Goal: Communication & Community: Answer question/provide support

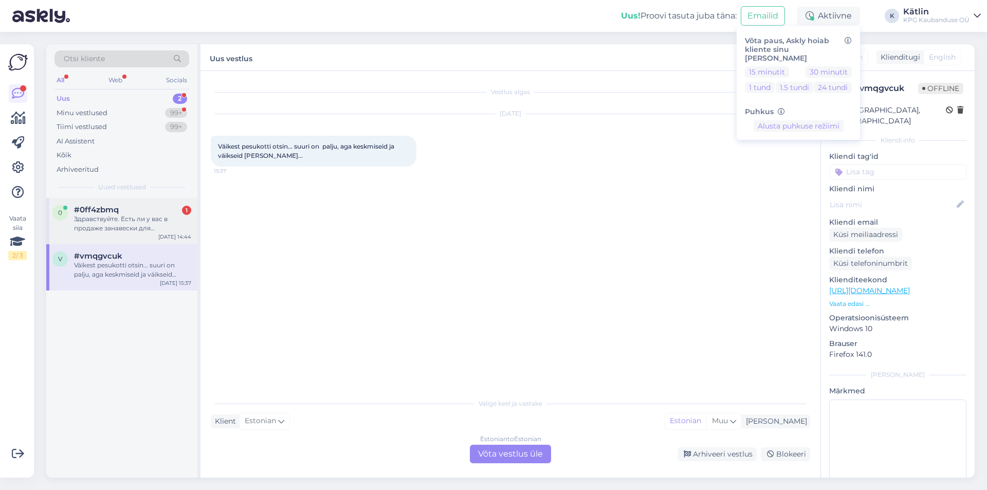
click at [125, 213] on div "#0ff4zbmq 1" at bounding box center [132, 209] width 117 height 9
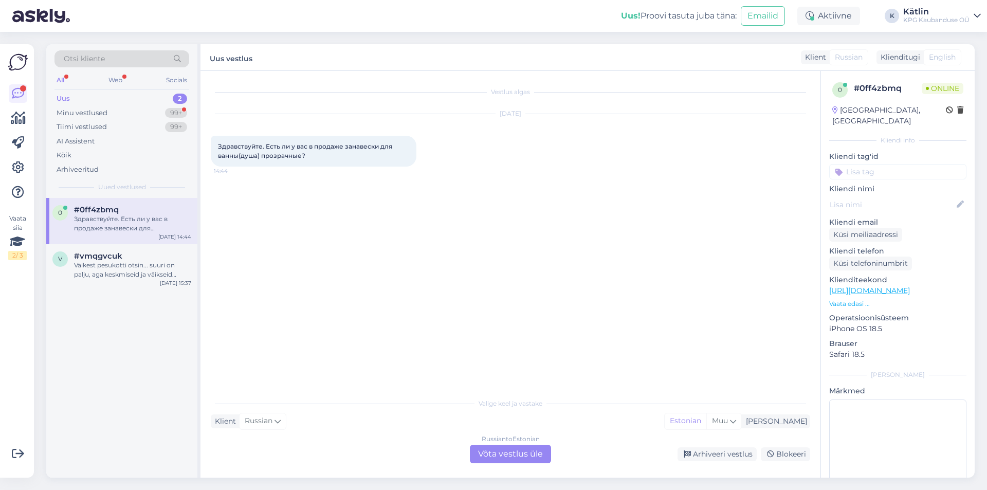
click at [504, 452] on div "Russian to Estonian Võta vestlus üle" at bounding box center [510, 454] width 81 height 19
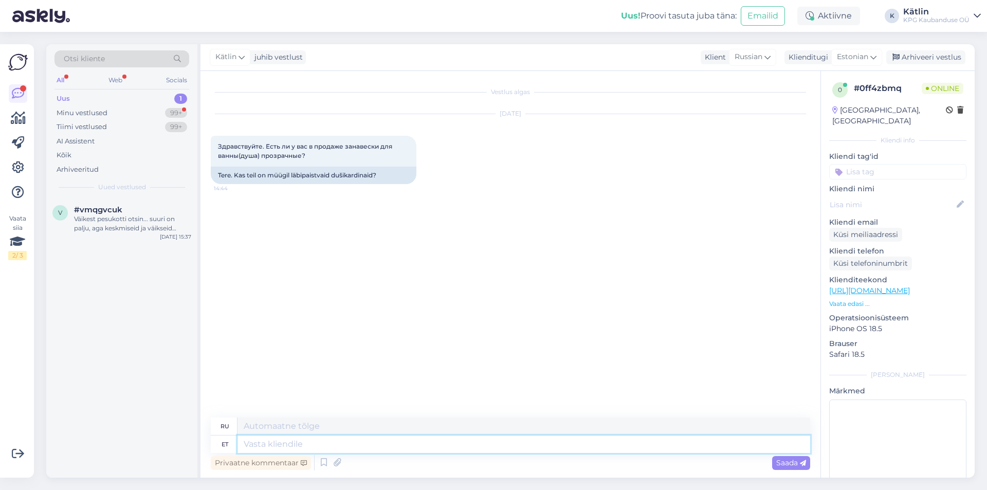
click at [325, 450] on textarea at bounding box center [524, 443] width 573 height 17
type textarea "Tere!"
type textarea "Привет!"
type textarea "Tere! Kahjuks e"
type textarea "Здравствуйте! К сожалению."
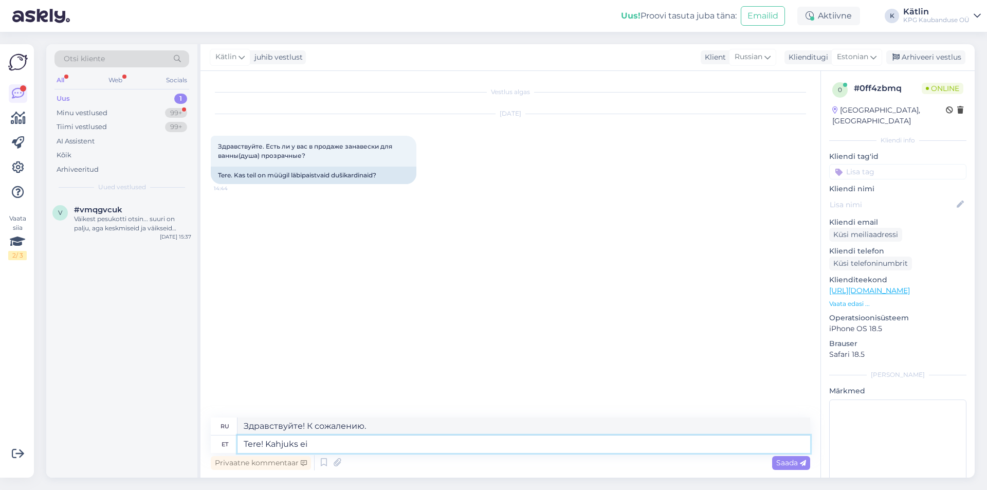
type textarea "Tere! Kahjuks ei o"
type textarea "Здравствуйте! К сожалению, нет."
type textarea "Tere! Kahjuks ei ole läbipaistvaid."
type textarea "Здравствуйте! К сожалению, прозрачных нет."
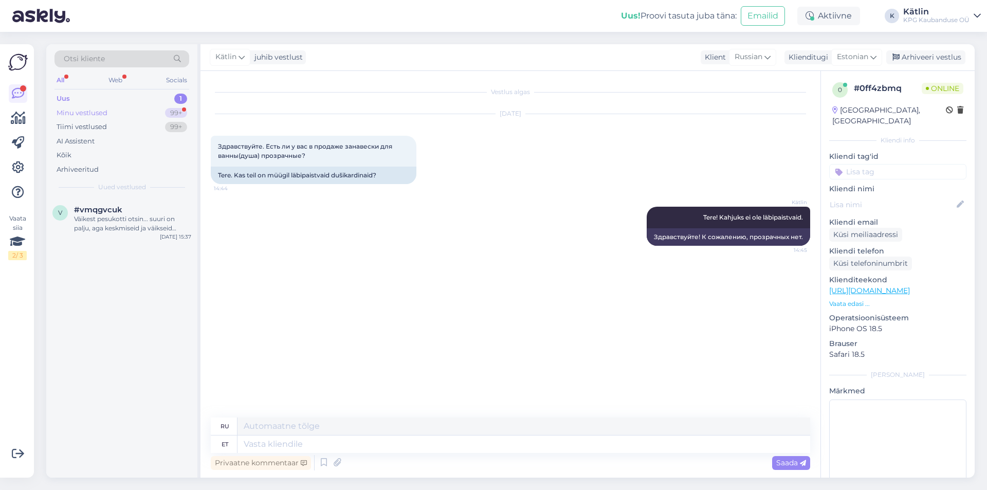
click at [115, 113] on div "Minu vestlused 99+" at bounding box center [121, 113] width 135 height 14
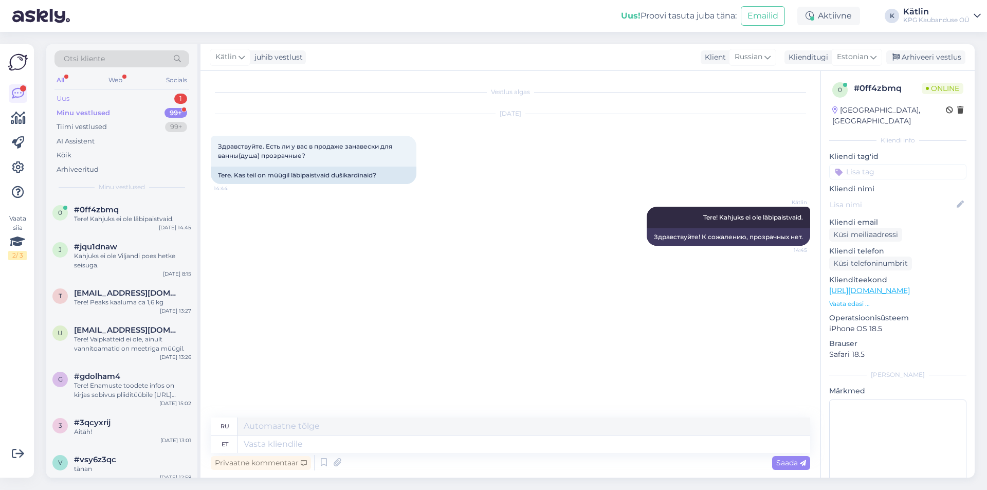
click at [103, 101] on div "Uus 1" at bounding box center [121, 99] width 135 height 14
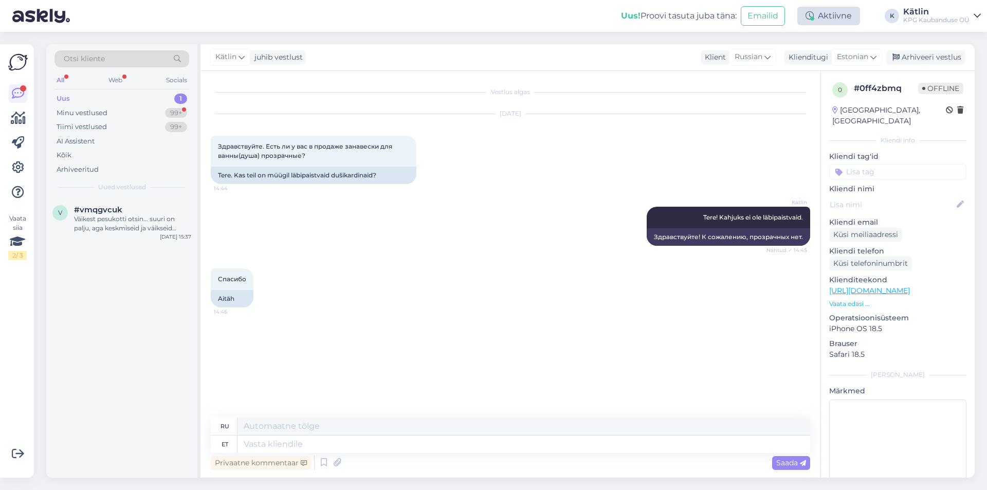
click at [845, 14] on div "Aktiivne" at bounding box center [828, 16] width 63 height 19
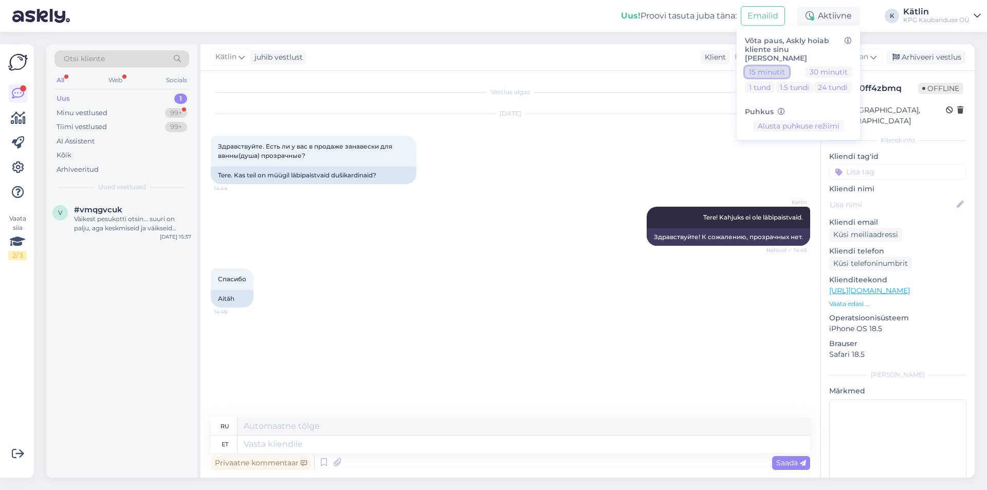
click at [766, 66] on button "15 minutit" at bounding box center [767, 71] width 44 height 11
